Goal: Check status: Check status

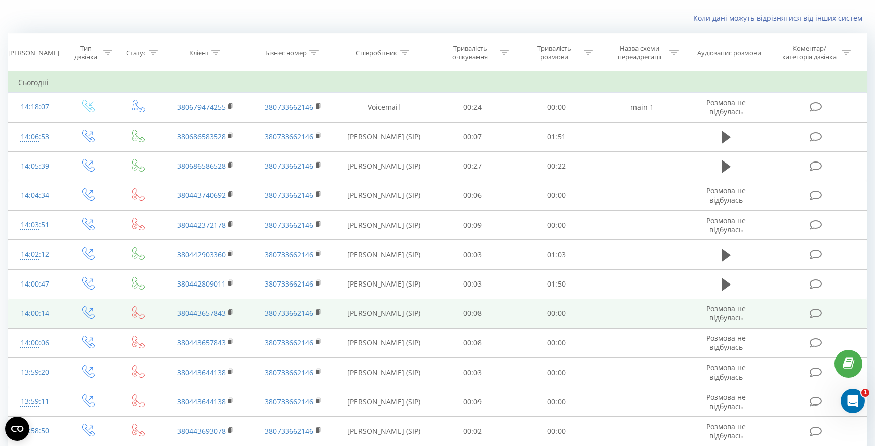
scroll to position [58, 0]
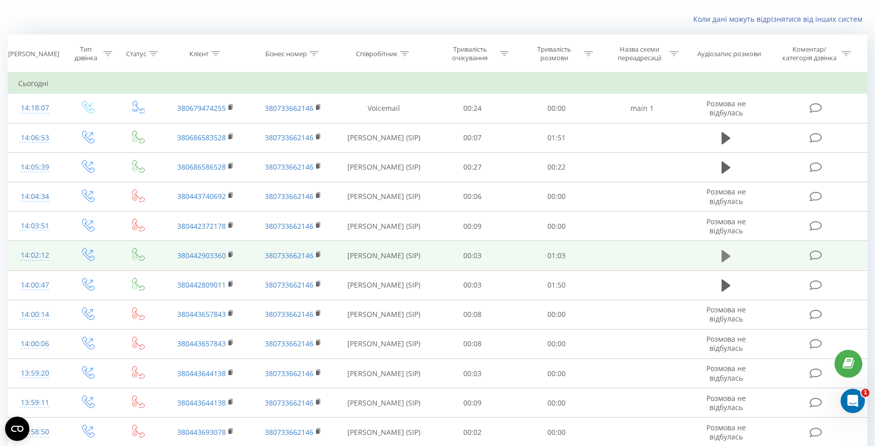
click at [726, 255] on icon at bounding box center [726, 256] width 9 height 12
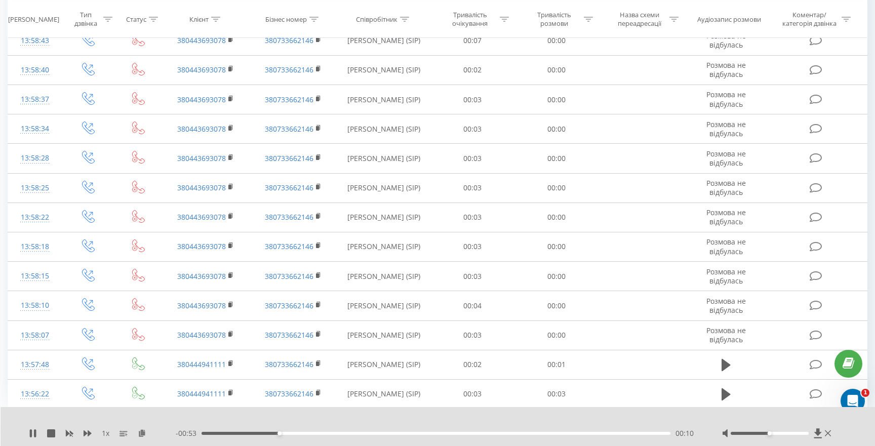
scroll to position [519, 0]
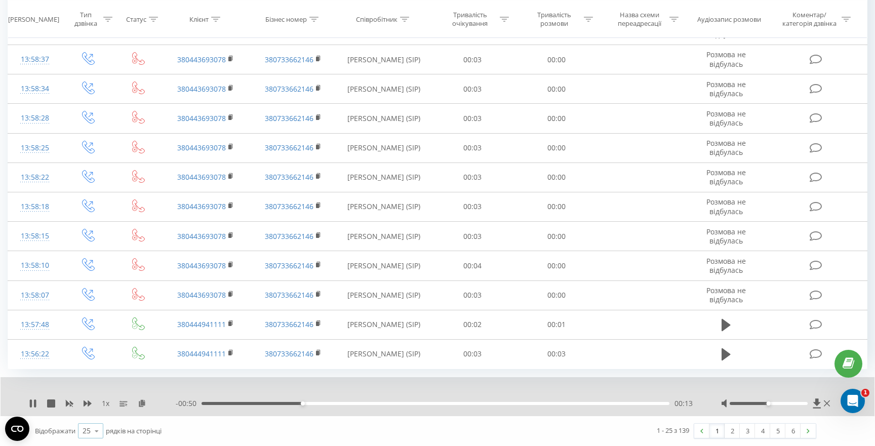
click at [96, 433] on icon at bounding box center [96, 431] width 15 height 20
click at [93, 417] on span "100" at bounding box center [89, 417] width 12 height 10
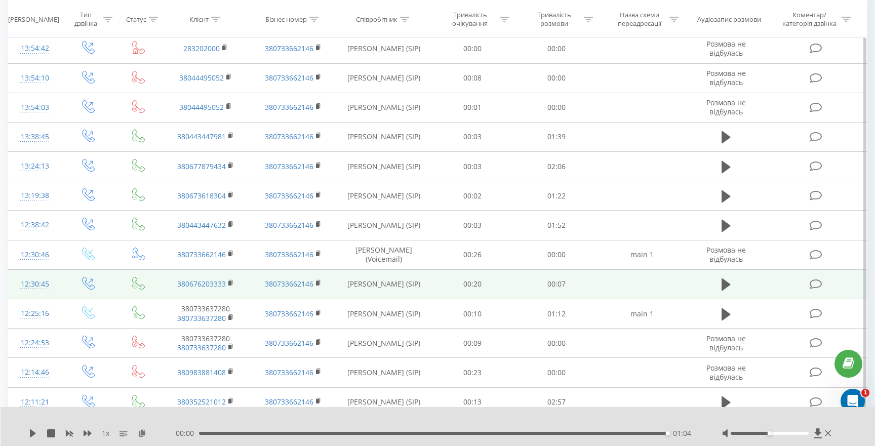
scroll to position [1211, 0]
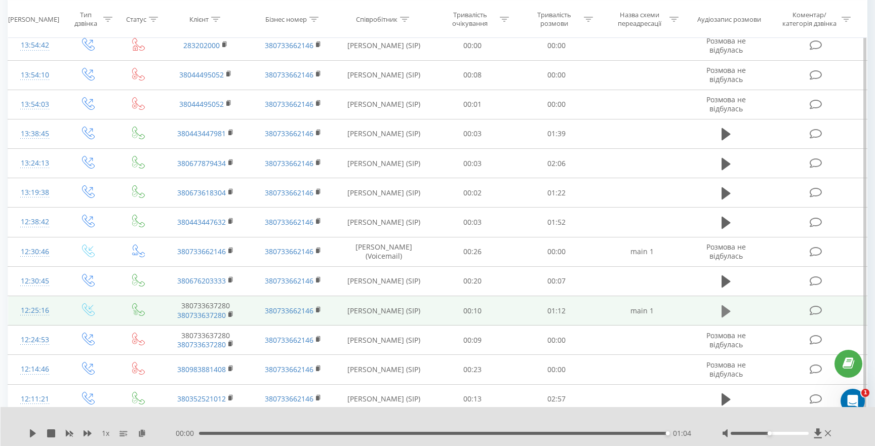
click at [728, 310] on icon at bounding box center [726, 311] width 9 height 12
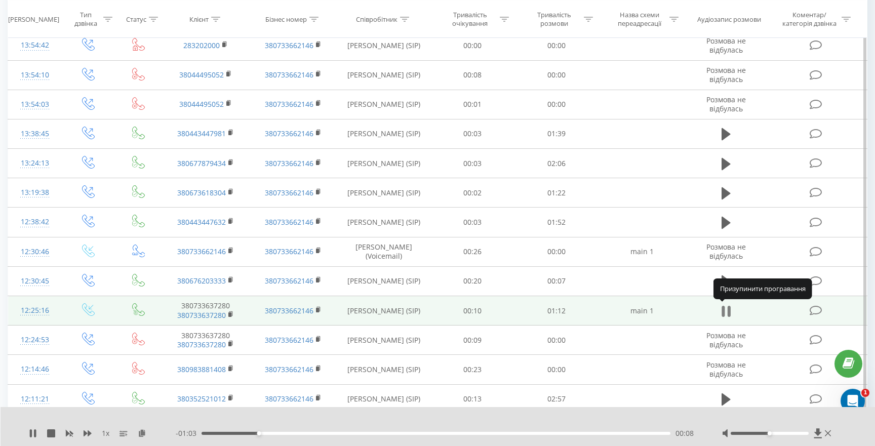
click at [727, 314] on icon at bounding box center [726, 311] width 9 height 14
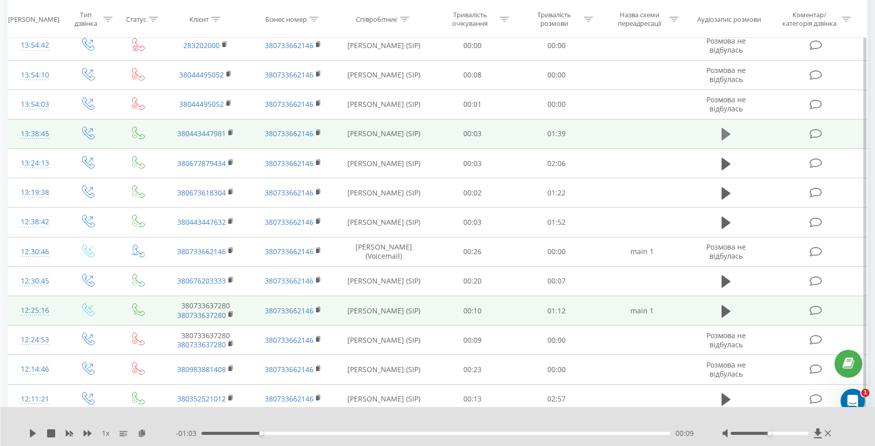
click at [724, 137] on icon at bounding box center [726, 134] width 9 height 12
click at [476, 431] on div "- 01:38 00:02 00:02" at bounding box center [436, 433] width 521 height 10
click at [493, 431] on div "- 01:37 00:02 00:02" at bounding box center [436, 433] width 521 height 10
click at [497, 433] on div "00:03" at bounding box center [436, 433] width 469 height 3
click at [428, 435] on div "- 00:30 01:09 01:09" at bounding box center [436, 433] width 521 height 10
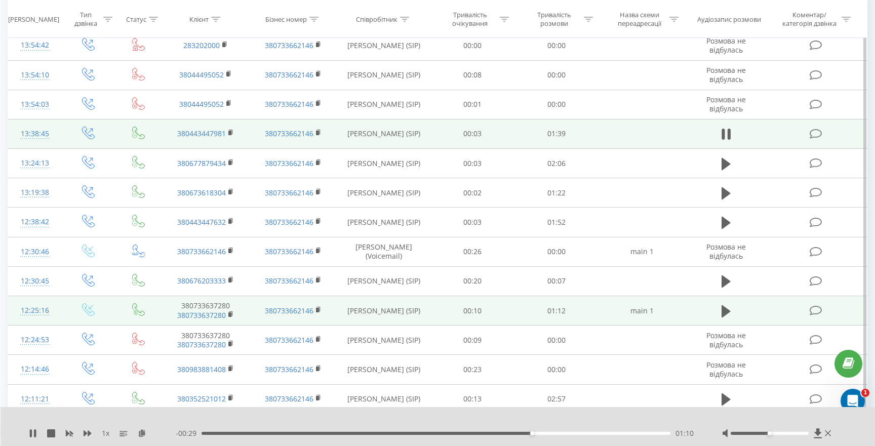
click at [424, 433] on div "01:10" at bounding box center [436, 433] width 469 height 3
click at [377, 433] on div "00:37" at bounding box center [436, 433] width 469 height 3
click at [299, 435] on div "- 00:59 00:40 00:40" at bounding box center [436, 433] width 521 height 10
click at [299, 432] on div "00:41" at bounding box center [436, 433] width 469 height 3
click at [817, 434] on icon at bounding box center [818, 433] width 8 height 10
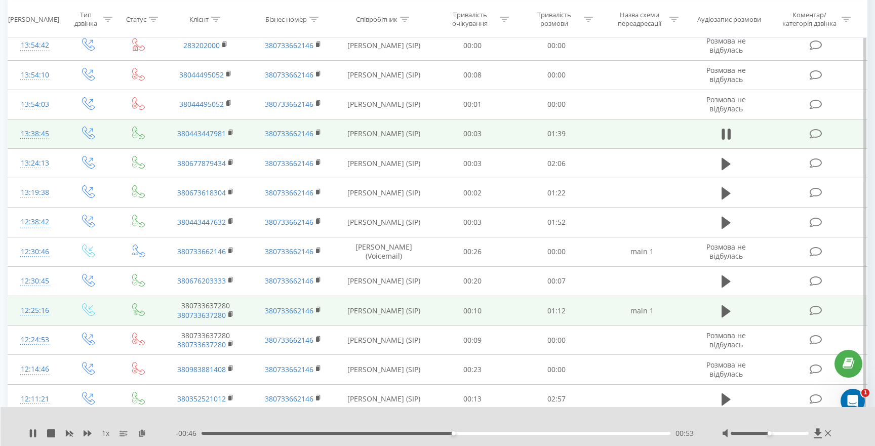
click at [525, 432] on div "00:53" at bounding box center [436, 433] width 469 height 3
click at [584, 434] on div "01:09" at bounding box center [436, 433] width 469 height 3
click at [622, 433] on div "01:29" at bounding box center [436, 433] width 469 height 3
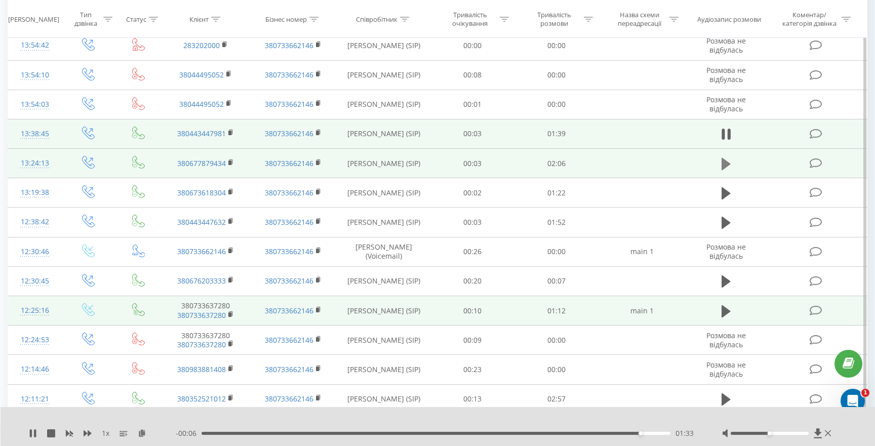
click at [726, 166] on icon at bounding box center [726, 163] width 9 height 12
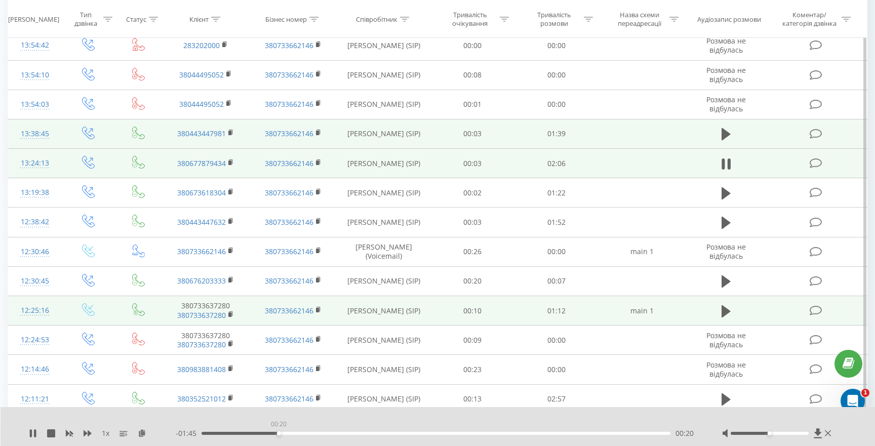
click at [278, 433] on div "00:20" at bounding box center [436, 433] width 469 height 3
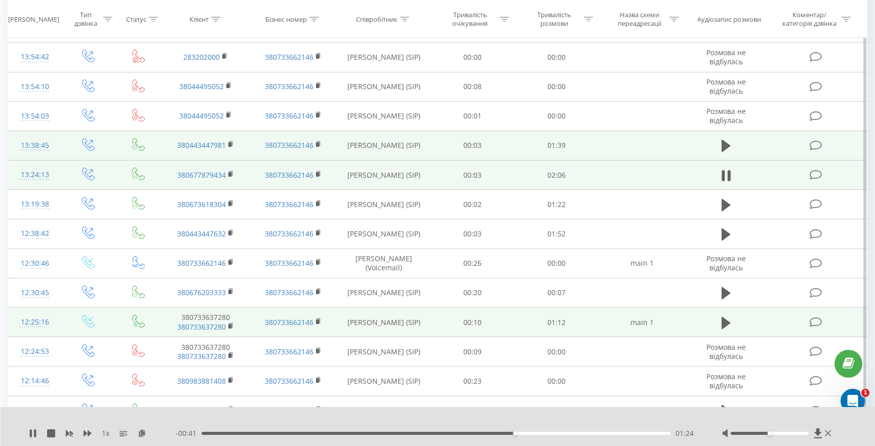
scroll to position [1194, 0]
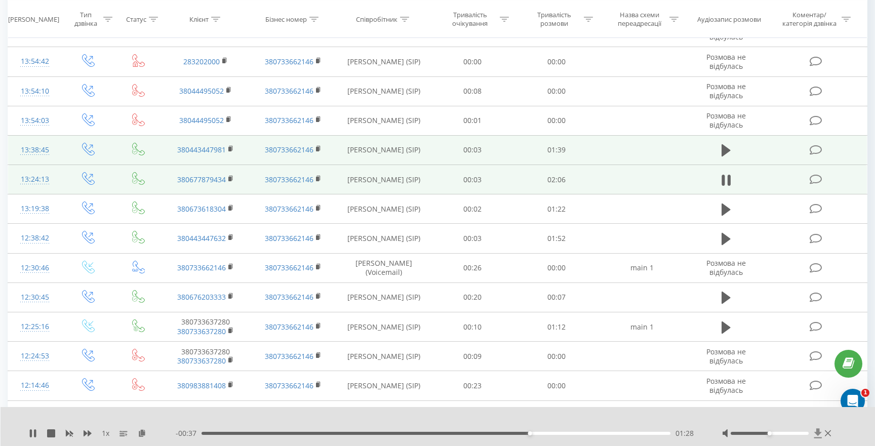
click at [818, 433] on icon at bounding box center [818, 433] width 8 height 10
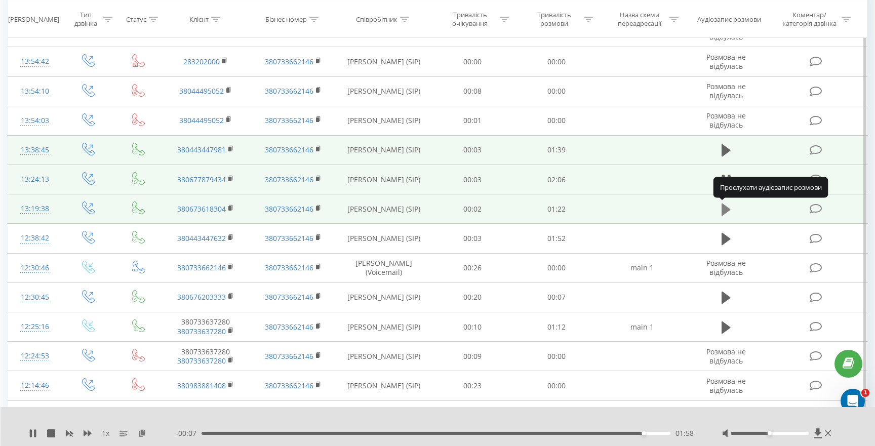
click at [726, 214] on icon at bounding box center [726, 210] width 9 height 14
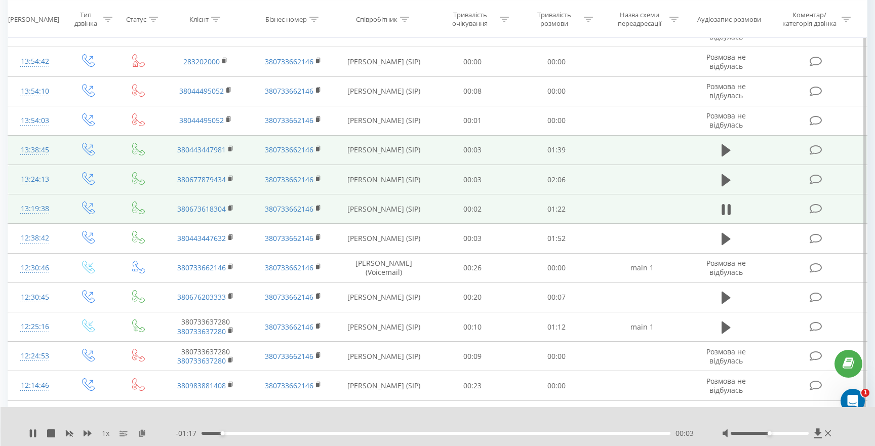
click at [413, 431] on div "- 01:17 00:03 00:03" at bounding box center [436, 433] width 521 height 10
click at [411, 432] on div "00:04" at bounding box center [436, 433] width 469 height 3
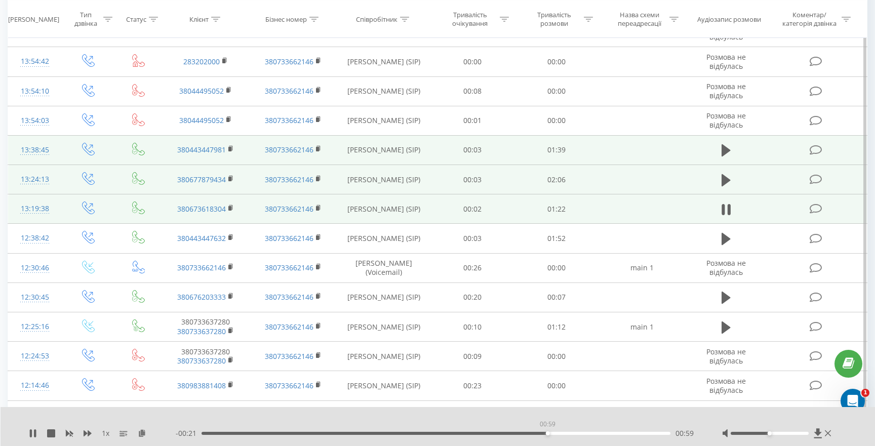
click at [547, 433] on div "00:59" at bounding box center [436, 433] width 469 height 3
click at [587, 427] on div "1 x - 00:20 01:00 01:00" at bounding box center [438, 426] width 875 height 39
click at [816, 432] on icon at bounding box center [818, 433] width 8 height 10
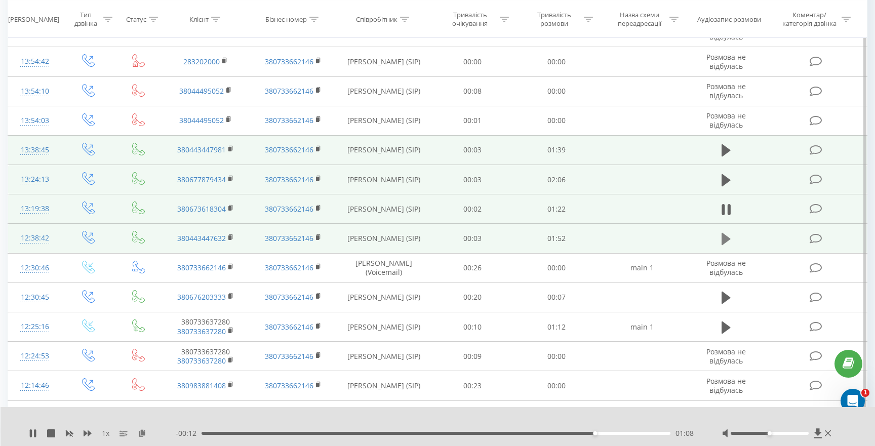
click at [724, 240] on icon at bounding box center [726, 239] width 9 height 12
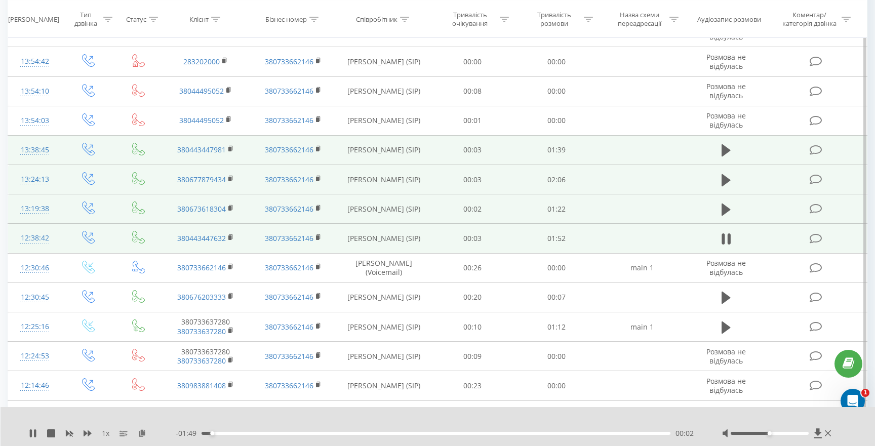
click at [250, 434] on div "00:02" at bounding box center [436, 433] width 469 height 3
click at [288, 432] on div "00:20" at bounding box center [436, 433] width 469 height 3
click at [48, 427] on div "1 x - 01:20 00:32 00:32" at bounding box center [438, 426] width 875 height 39
click at [51, 435] on icon at bounding box center [51, 433] width 8 height 8
